Goal: Check status: Check status

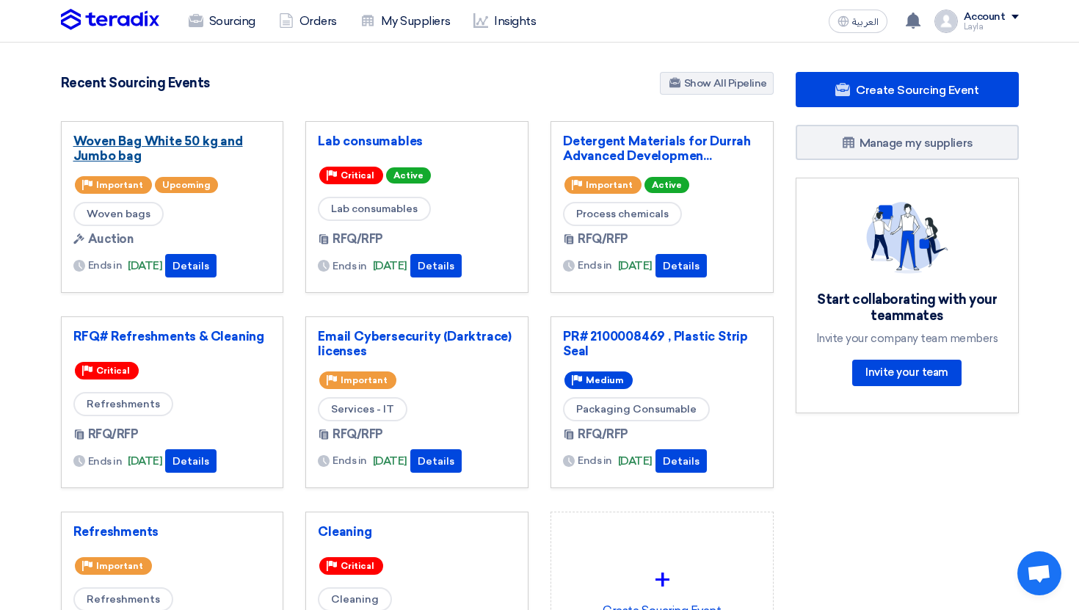
click at [178, 146] on link "Woven Bag White 50 kg and Jumbo bag" at bounding box center [172, 148] width 198 height 29
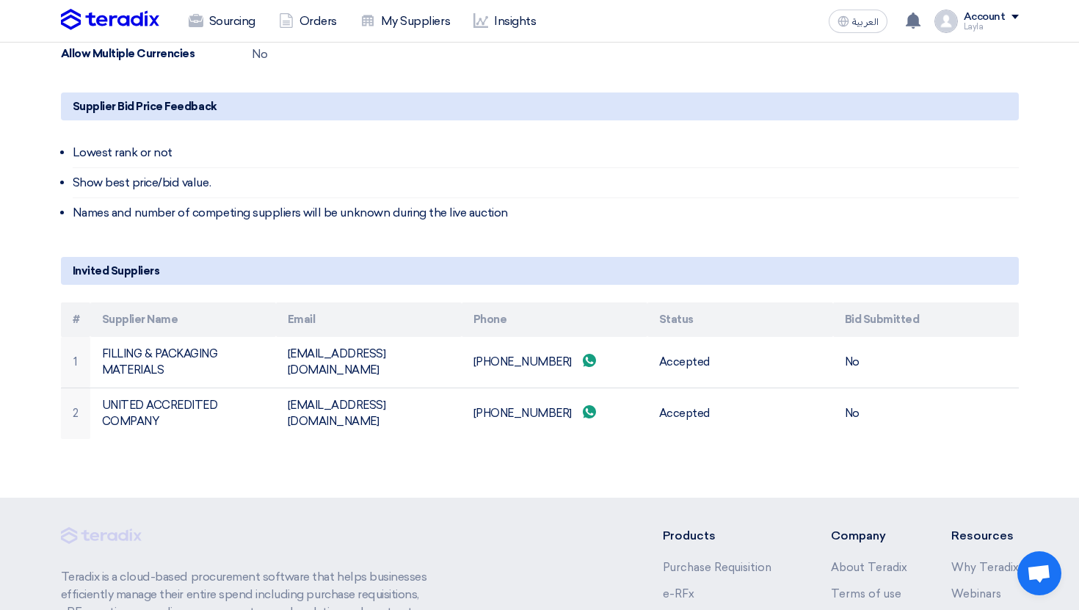
scroll to position [743, 0]
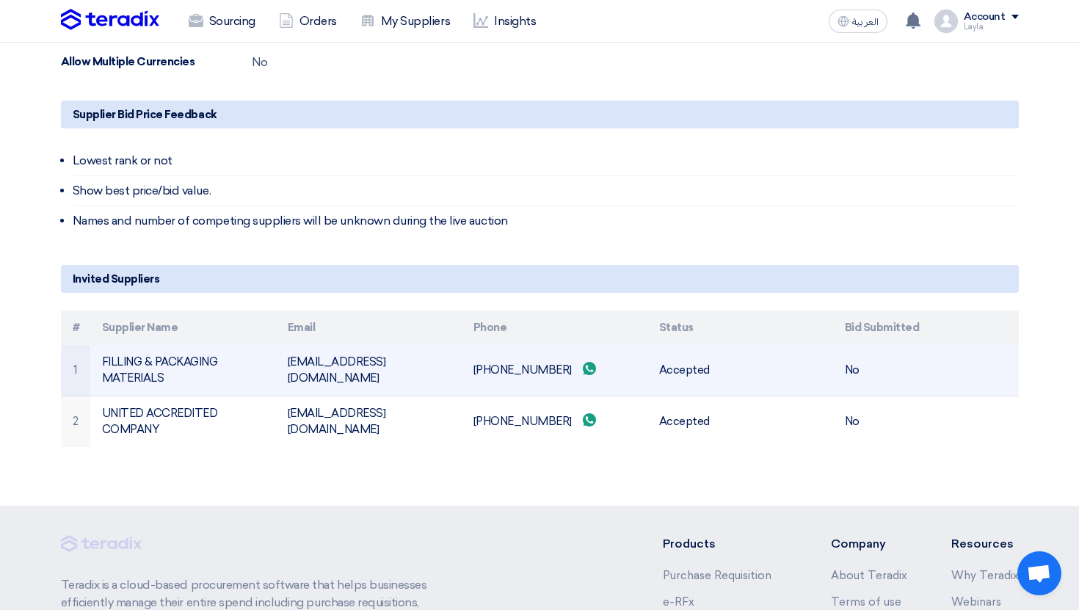
drag, startPoint x: 859, startPoint y: 367, endPoint x: 840, endPoint y: 367, distance: 18.3
click at [843, 367] on td "No" at bounding box center [926, 370] width 186 height 51
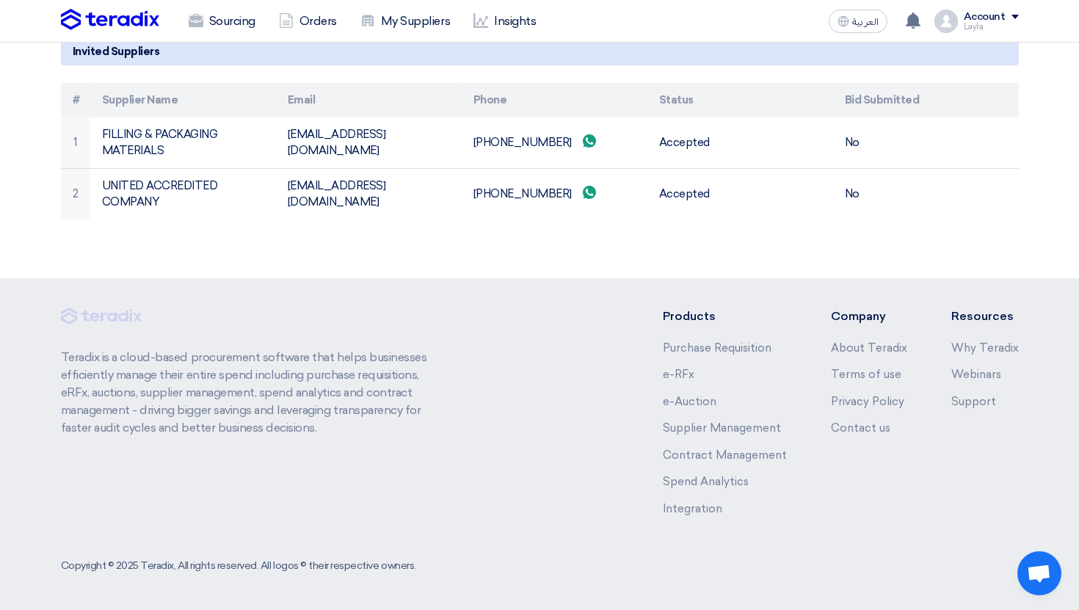
scroll to position [939, 0]
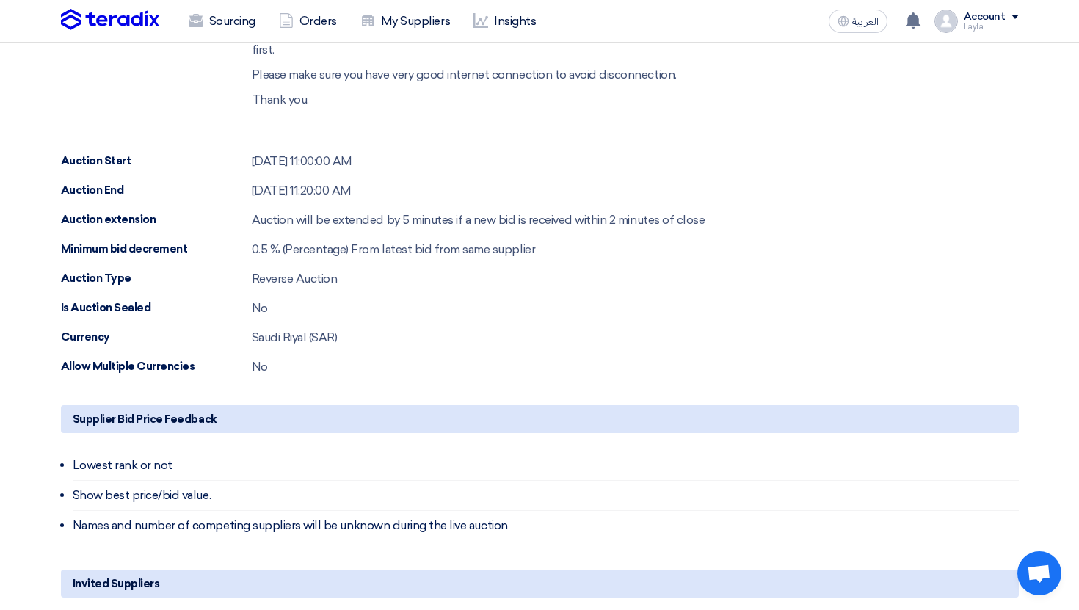
scroll to position [0, 0]
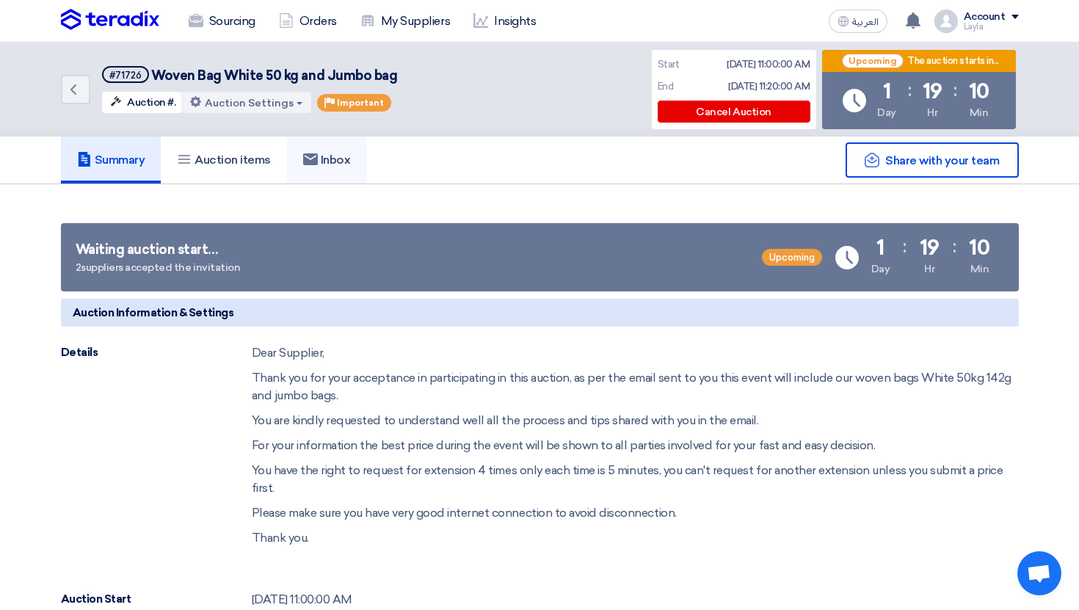
click at [325, 172] on link "Inbox" at bounding box center [327, 160] width 80 height 47
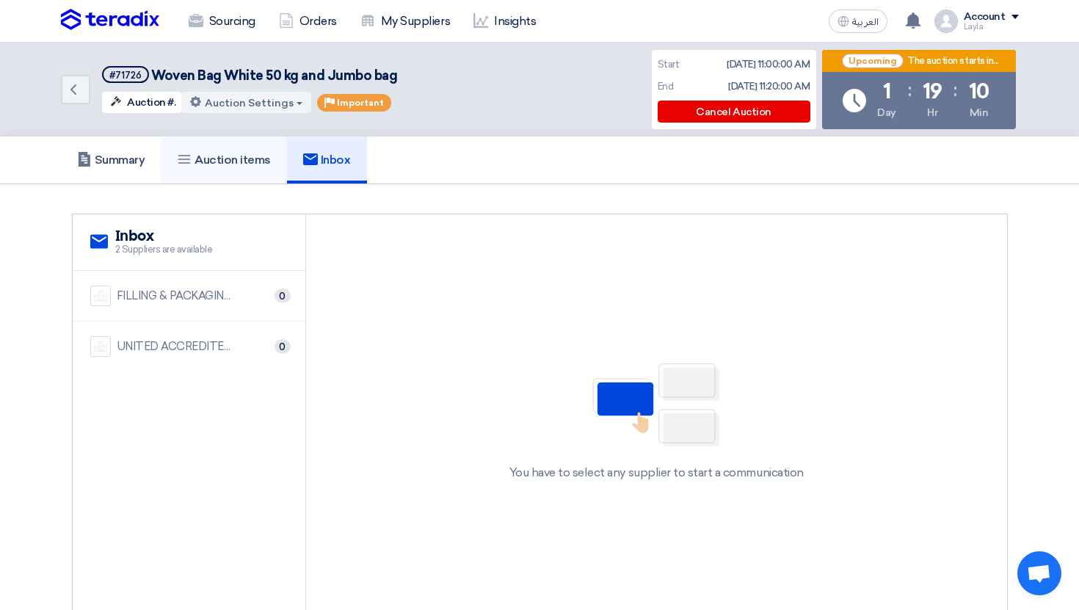
click at [267, 175] on link "Auction items" at bounding box center [224, 160] width 126 height 47
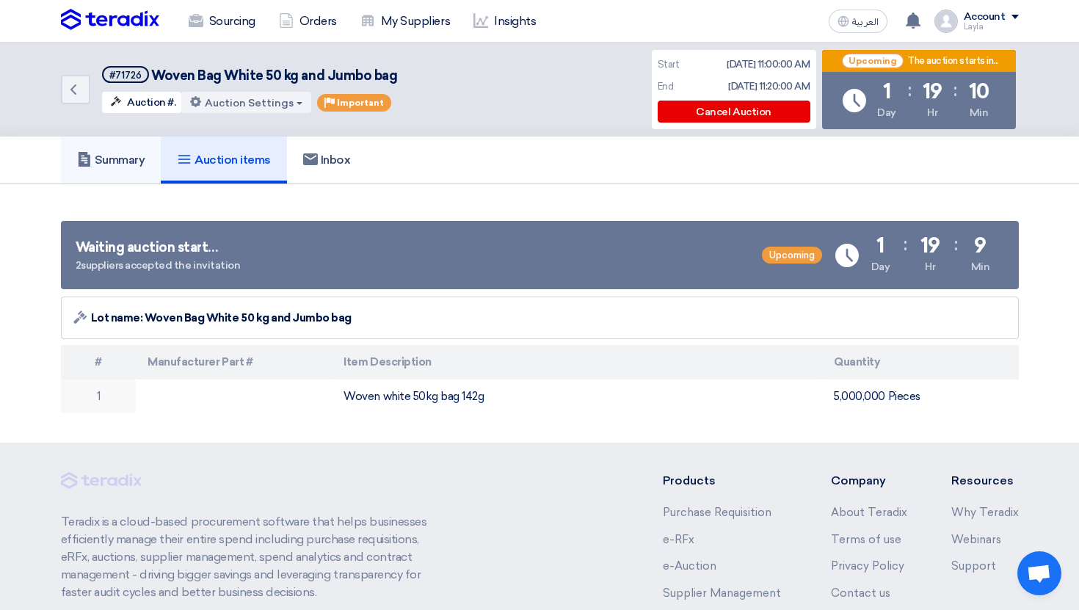
click at [145, 167] on h5 "Summary" at bounding box center [111, 160] width 68 height 15
